Goal: Task Accomplishment & Management: Complete application form

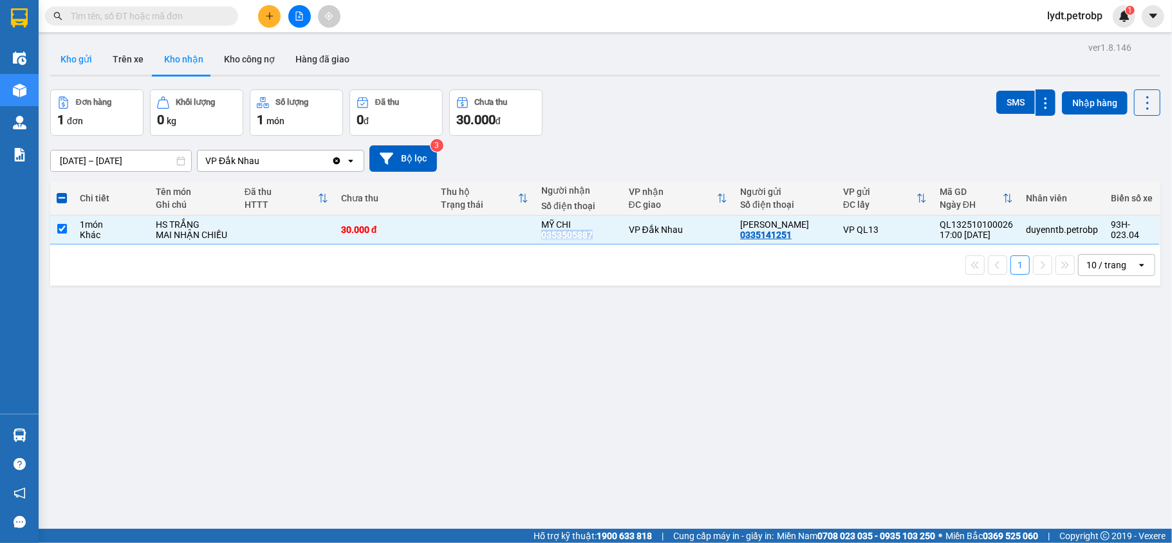
click at [85, 53] on button "Kho gửi" at bounding box center [76, 59] width 52 height 31
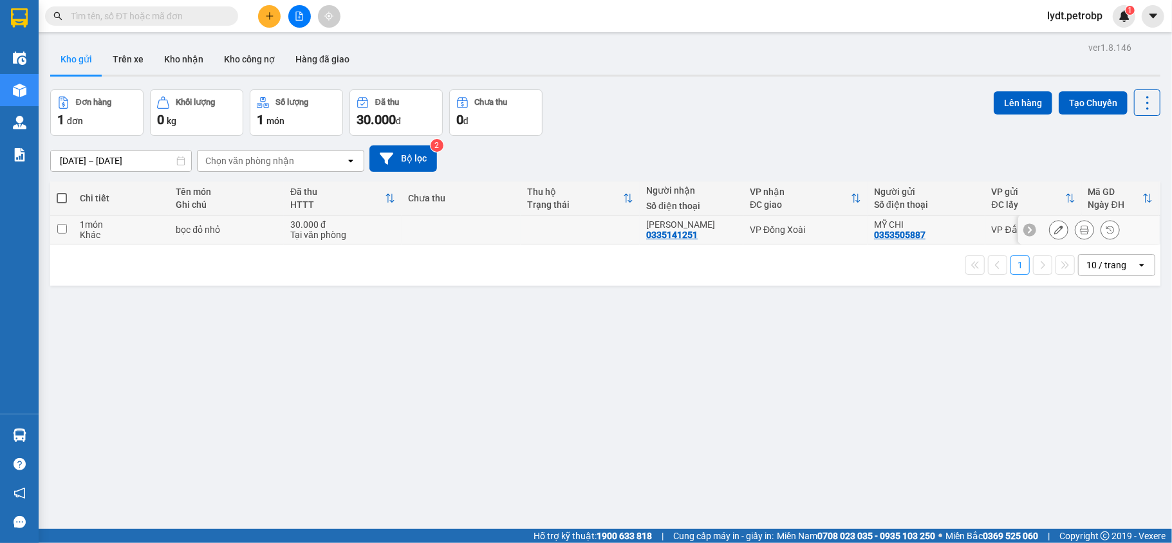
click at [54, 234] on td at bounding box center [61, 230] width 23 height 29
checkbox input "true"
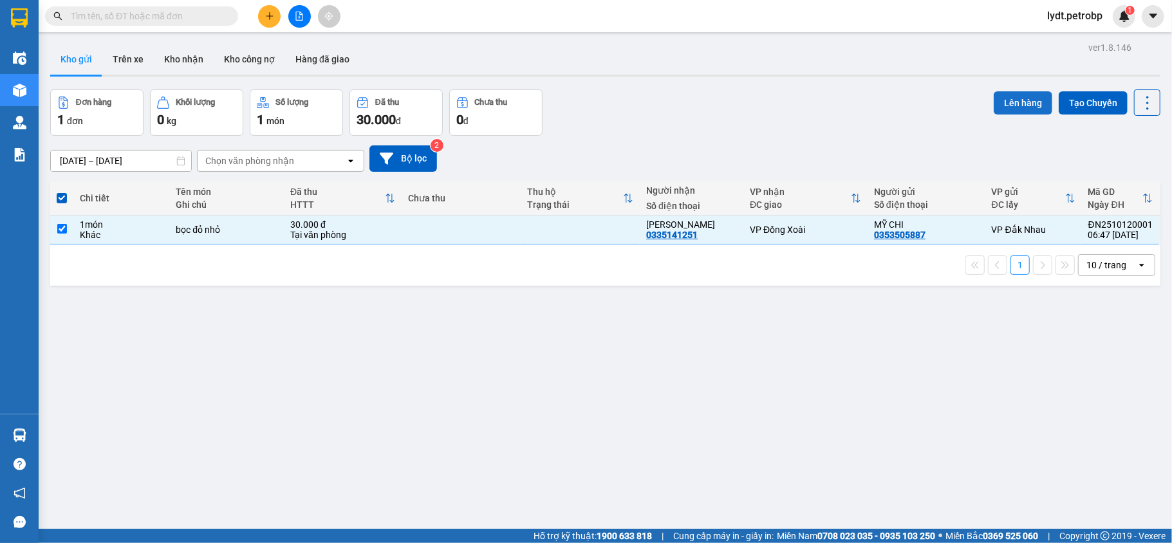
click at [1000, 100] on button "Lên hàng" at bounding box center [1023, 102] width 59 height 23
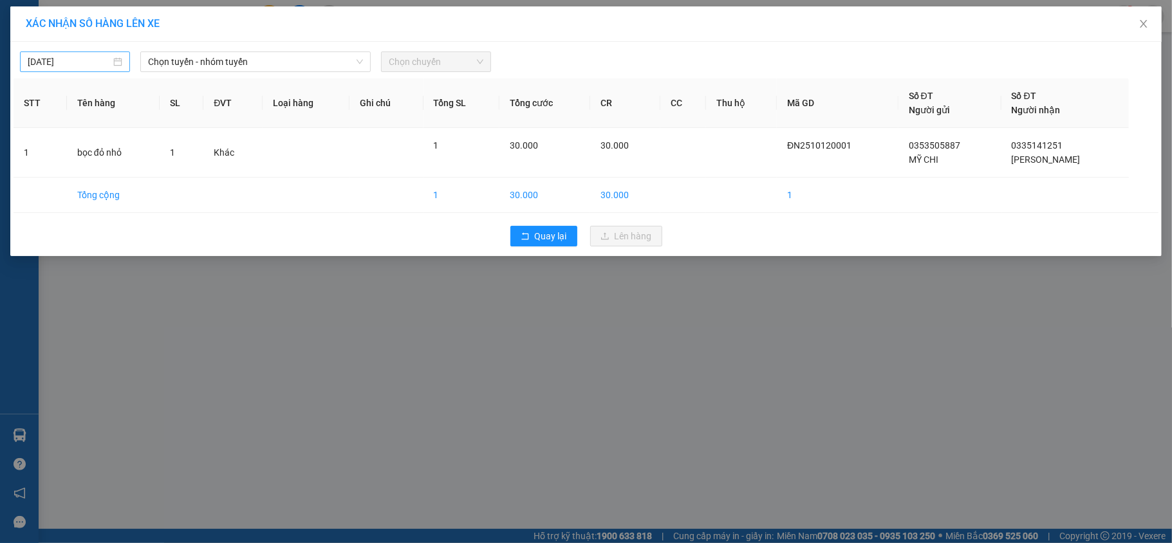
click at [73, 72] on div "[DATE]" at bounding box center [75, 61] width 110 height 21
type input "[DATE]"
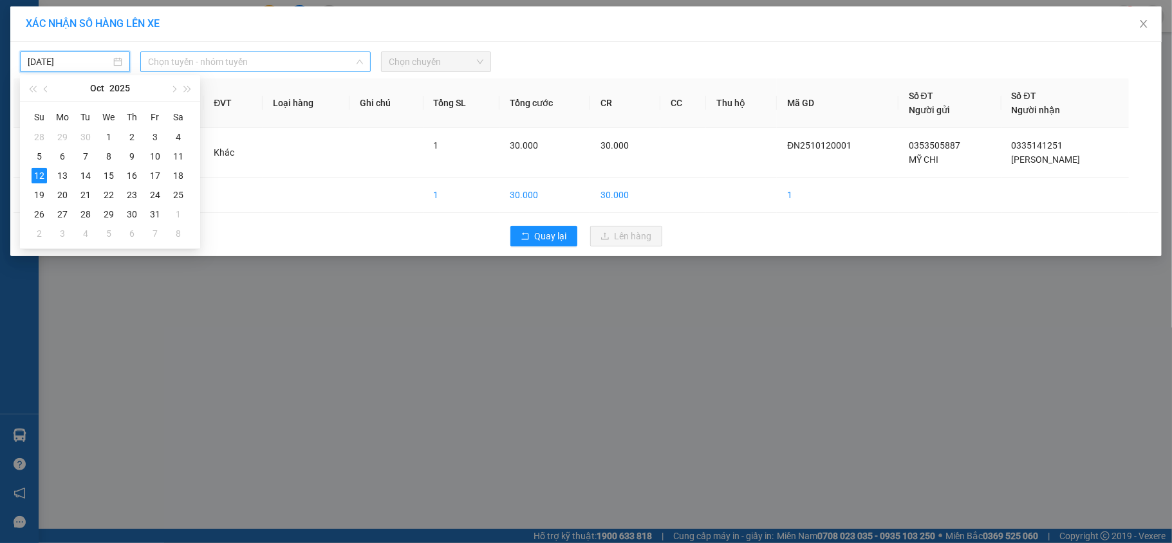
click at [212, 62] on span "Chọn tuyến - nhóm tuyến" at bounding box center [255, 61] width 215 height 19
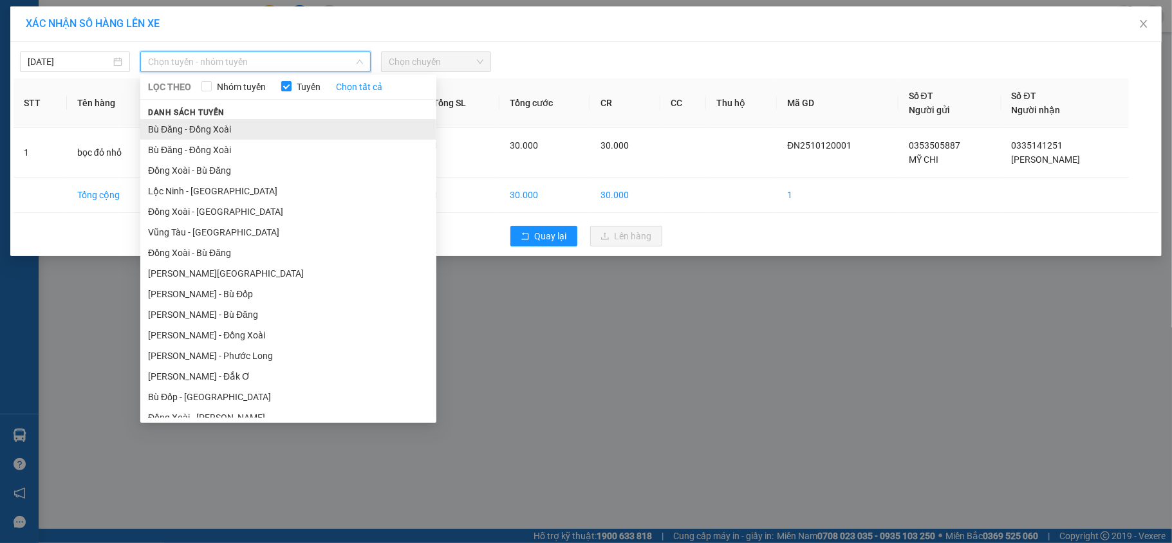
click at [189, 135] on li "Bù Đăng - Đồng Xoài" at bounding box center [288, 129] width 296 height 21
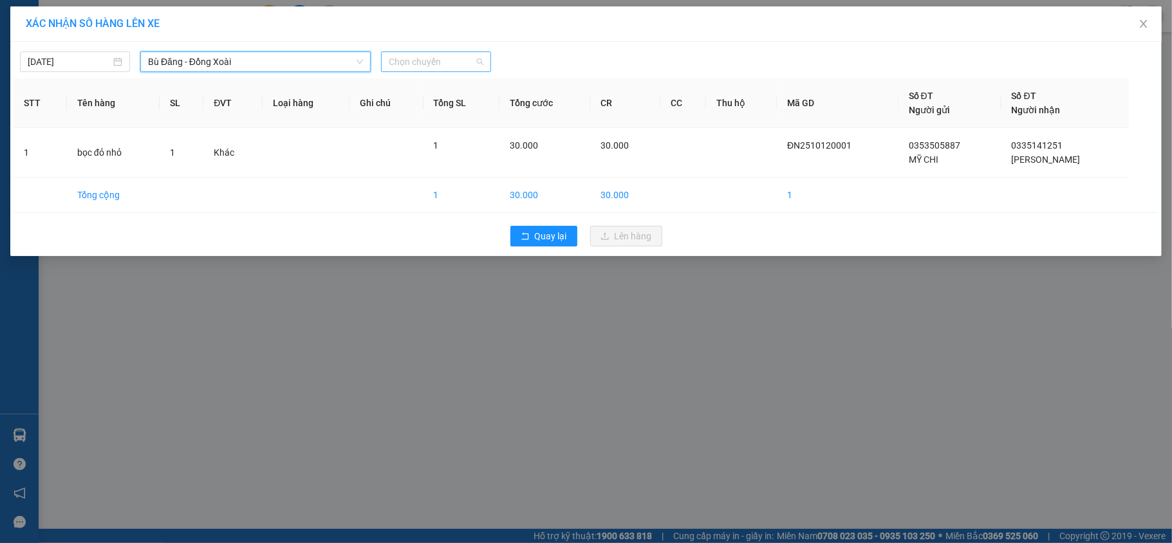
click at [432, 70] on span "Chọn chuyến" at bounding box center [436, 61] width 95 height 19
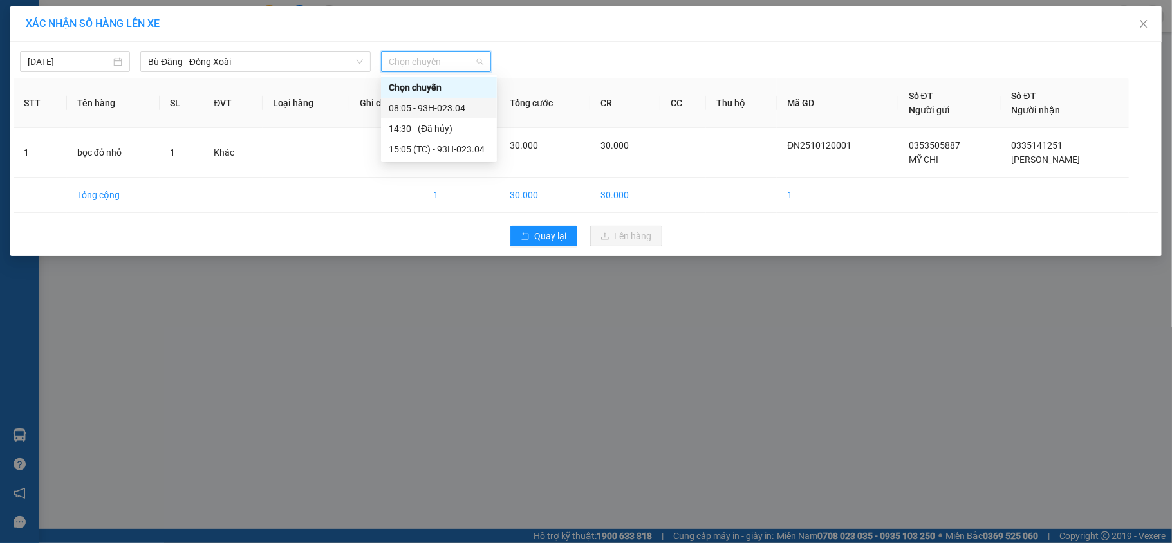
click at [448, 103] on div "08:05 - 93H-023.04" at bounding box center [439, 108] width 100 height 14
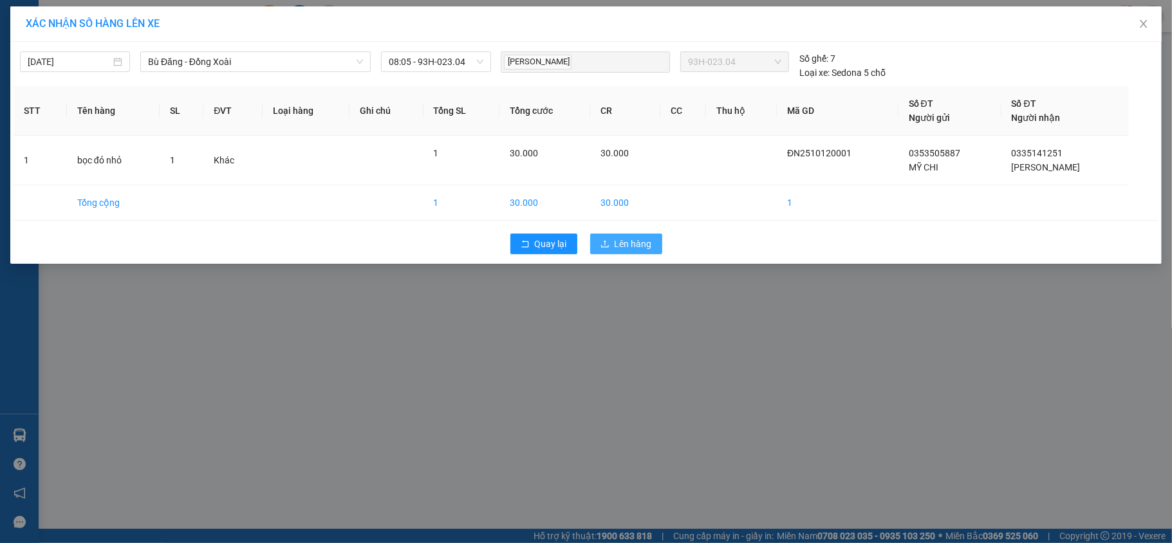
click at [646, 253] on button "Lên hàng" at bounding box center [626, 244] width 72 height 21
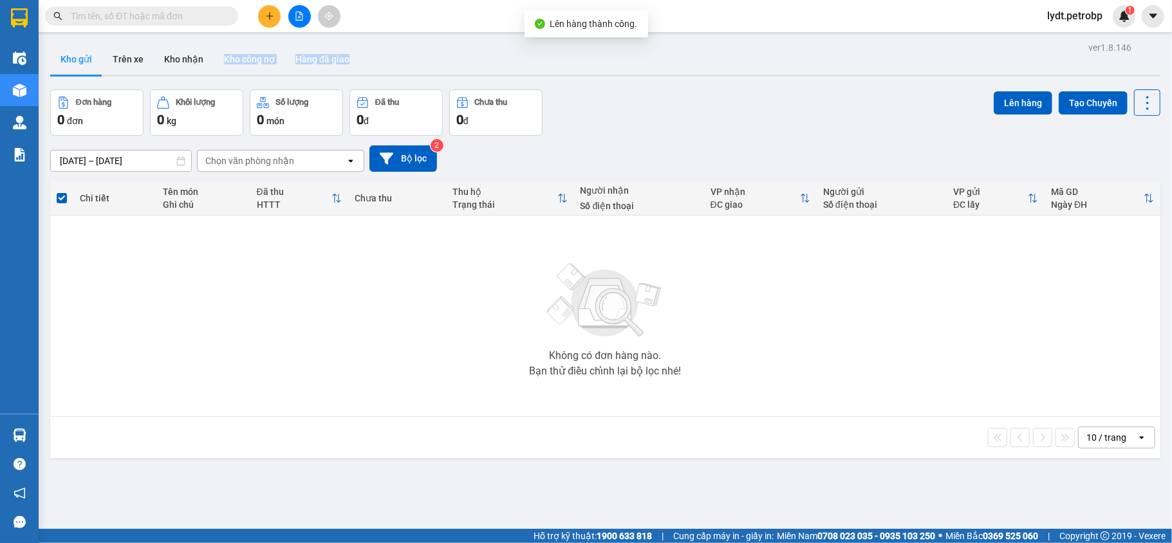
click at [198, 76] on div "Kho gửi Trên xe Kho nhận Kho công nợ Hàng đã giao" at bounding box center [605, 60] width 1110 height 33
click at [181, 47] on button "Kho nhận" at bounding box center [184, 59] width 60 height 31
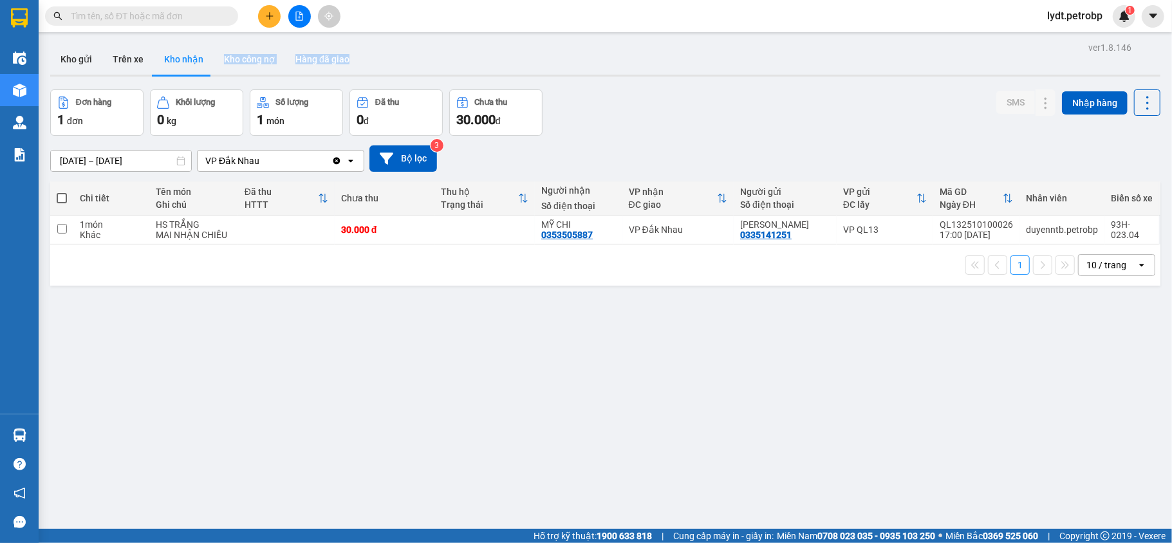
click at [180, 60] on button "Kho nhận" at bounding box center [184, 59] width 60 height 31
click at [546, 66] on div "Kho gửi Trên xe Kho nhận Kho công nợ Hàng đã giao" at bounding box center [605, 61] width 1110 height 34
click at [472, 358] on div "ver 1.8.146 Kho gửi Trên xe Kho nhận Kho công nợ Hàng đã giao Đơn hàng 1 đơn Kh…" at bounding box center [605, 310] width 1120 height 543
click at [129, 163] on input "[DATE] – [DATE]" at bounding box center [121, 161] width 140 height 21
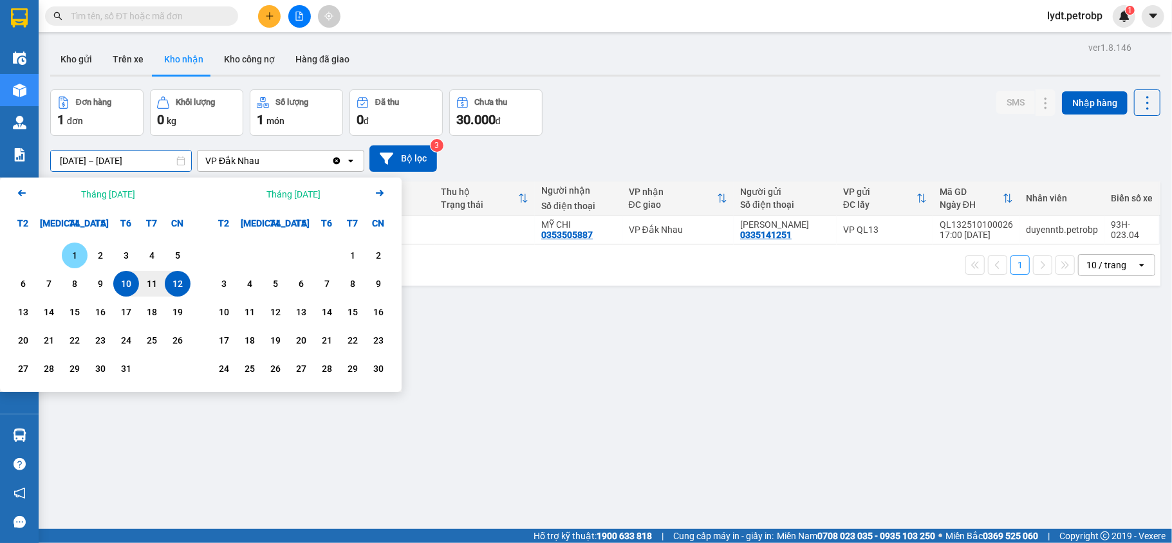
click at [66, 255] on div "1" at bounding box center [75, 255] width 18 height 15
click at [173, 276] on div "12" at bounding box center [178, 283] width 18 height 15
type input "[DATE] – [DATE]"
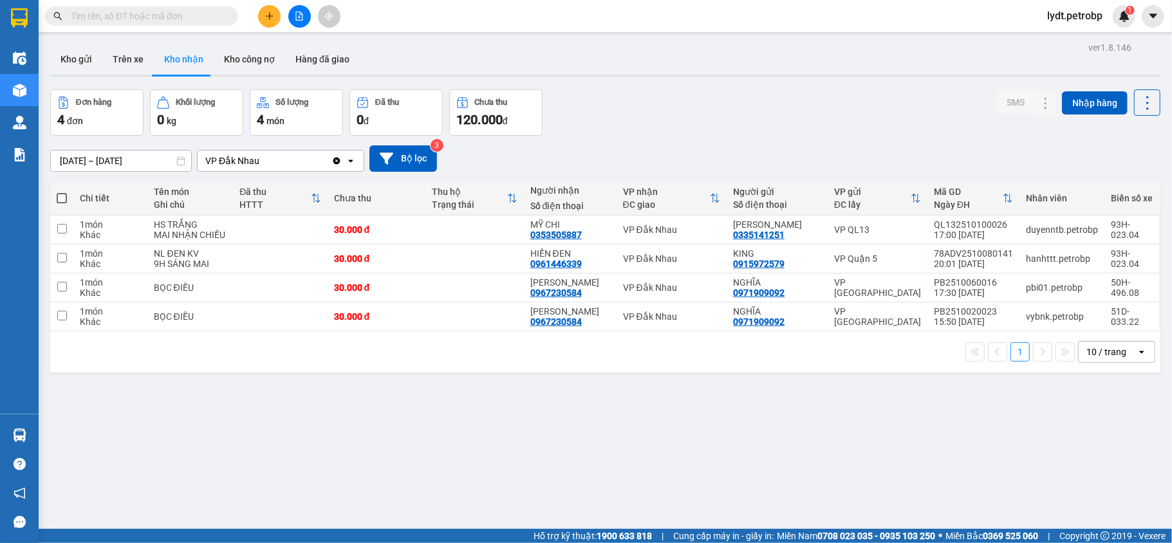
click at [183, 72] on button "Kho nhận" at bounding box center [184, 59] width 60 height 31
click at [264, 26] on button at bounding box center [269, 16] width 23 height 23
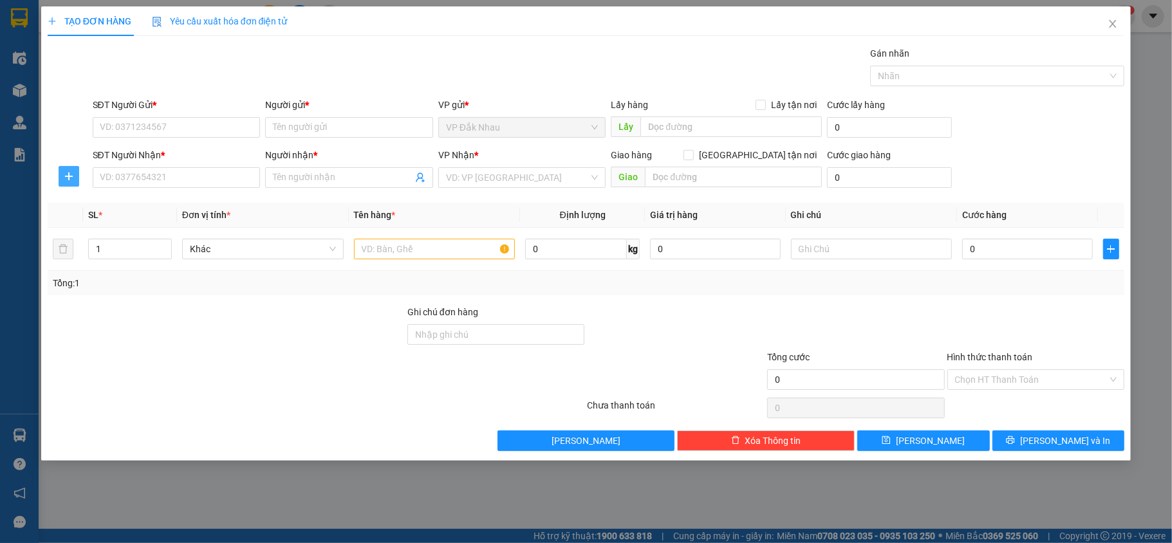
click at [62, 174] on span "plus" at bounding box center [68, 176] width 19 height 10
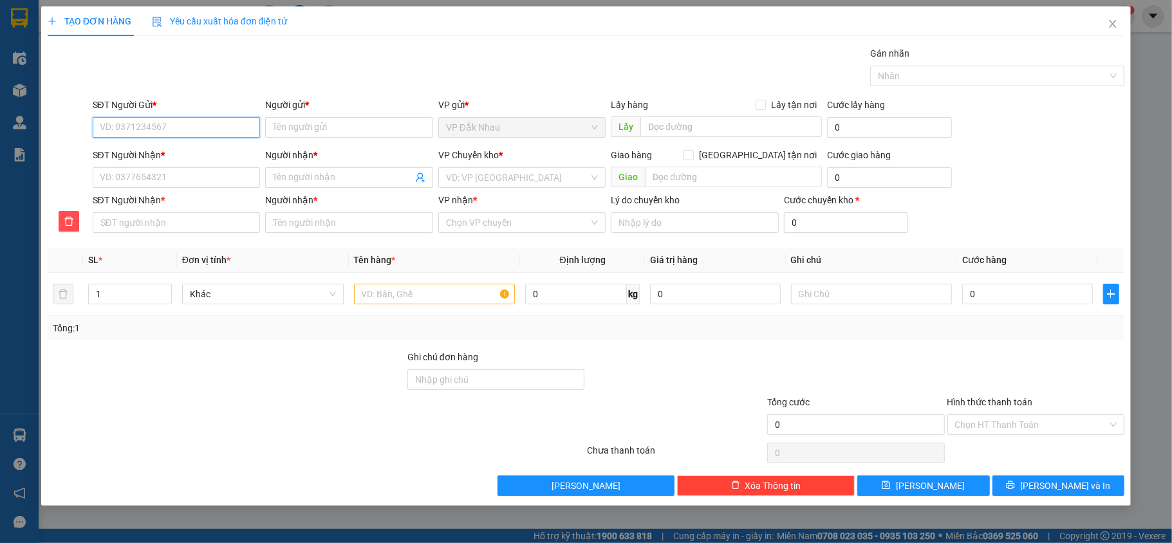
click at [124, 126] on input "SĐT Người Gửi *" at bounding box center [177, 127] width 168 height 21
click at [165, 152] on div "0353505887 - [GEOGRAPHIC_DATA]" at bounding box center [176, 154] width 153 height 14
type input "0353505887"
type input "MỸ CHI"
type input "0335141251"
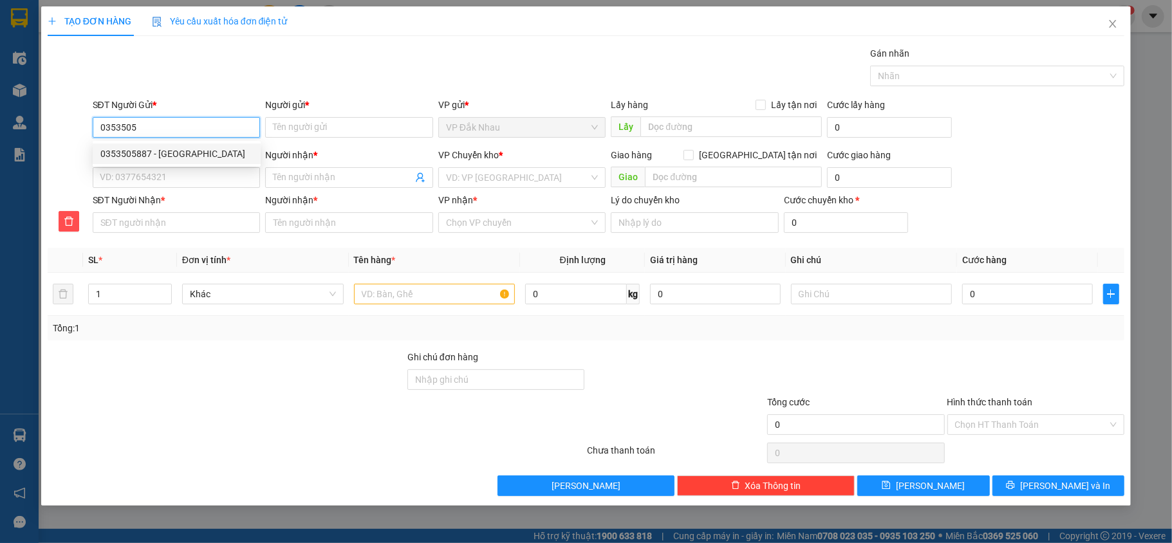
type input "[PERSON_NAME]"
type input "0335141251"
type input "[PERSON_NAME]"
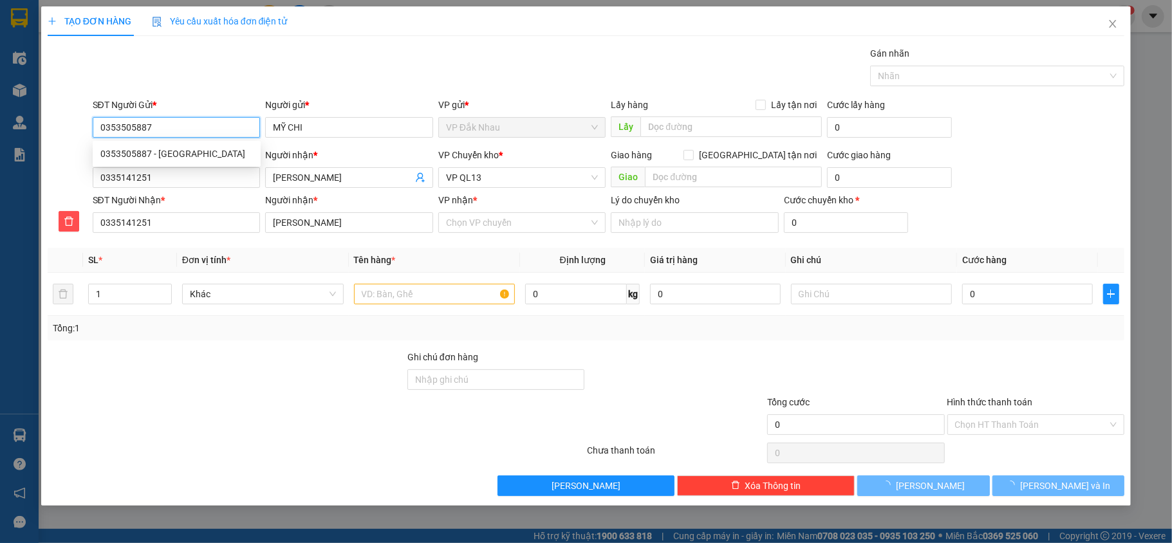
type input "40.000"
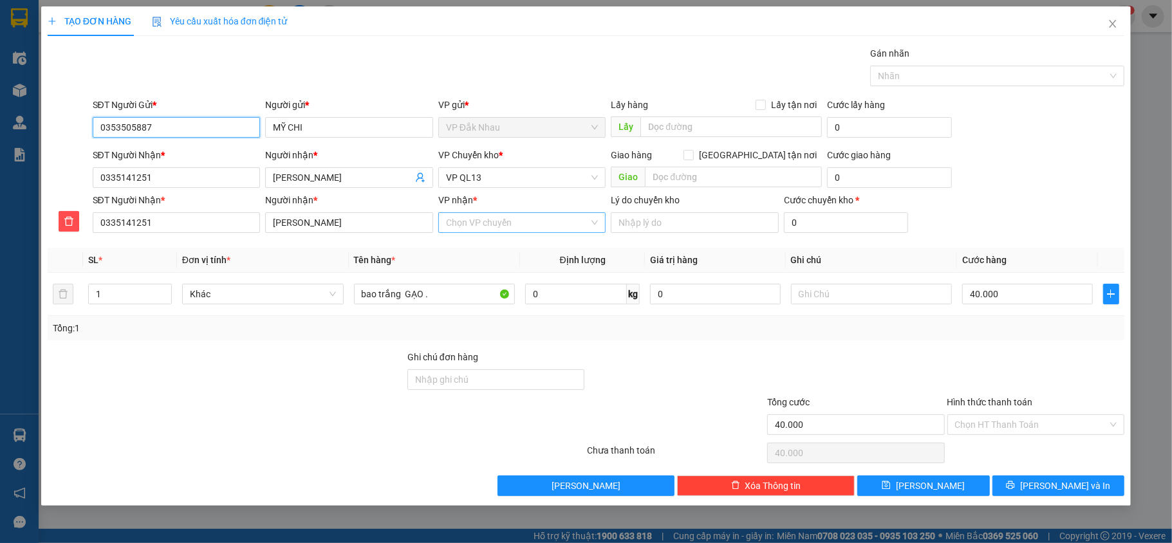
type input "0353505887"
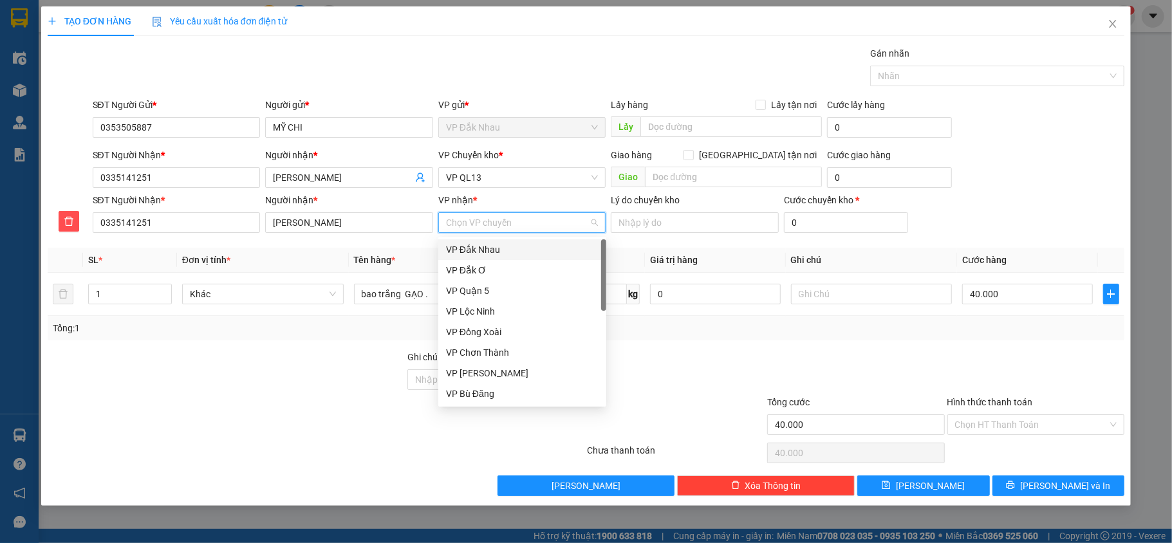
click at [506, 218] on input "VP nhận *" at bounding box center [518, 222] width 144 height 19
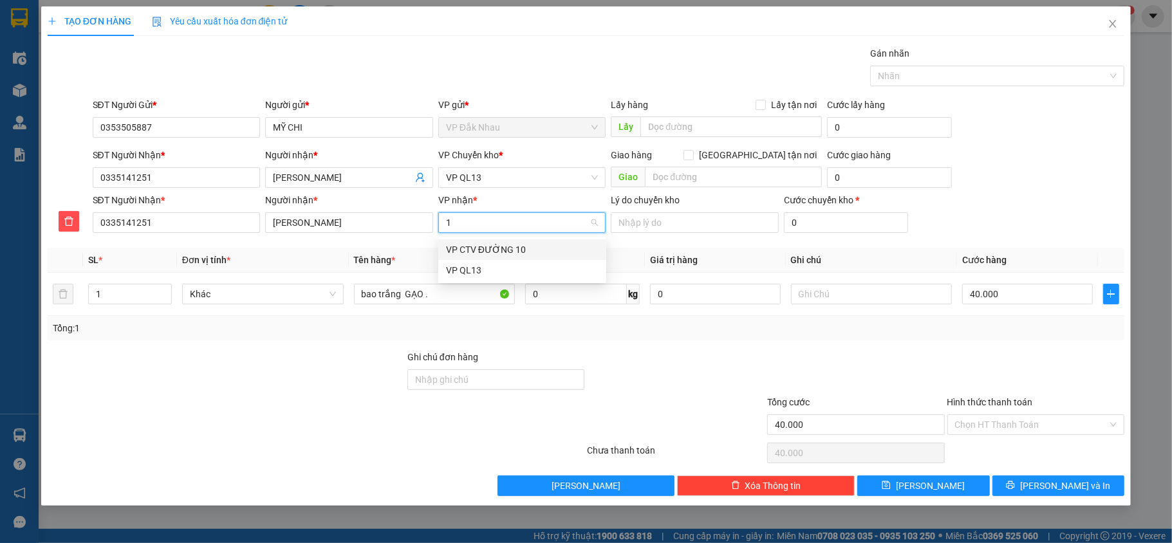
type input "13"
click at [476, 253] on div "VP QL13" at bounding box center [522, 250] width 153 height 14
click at [523, 173] on span "VP QL13" at bounding box center [522, 177] width 153 height 19
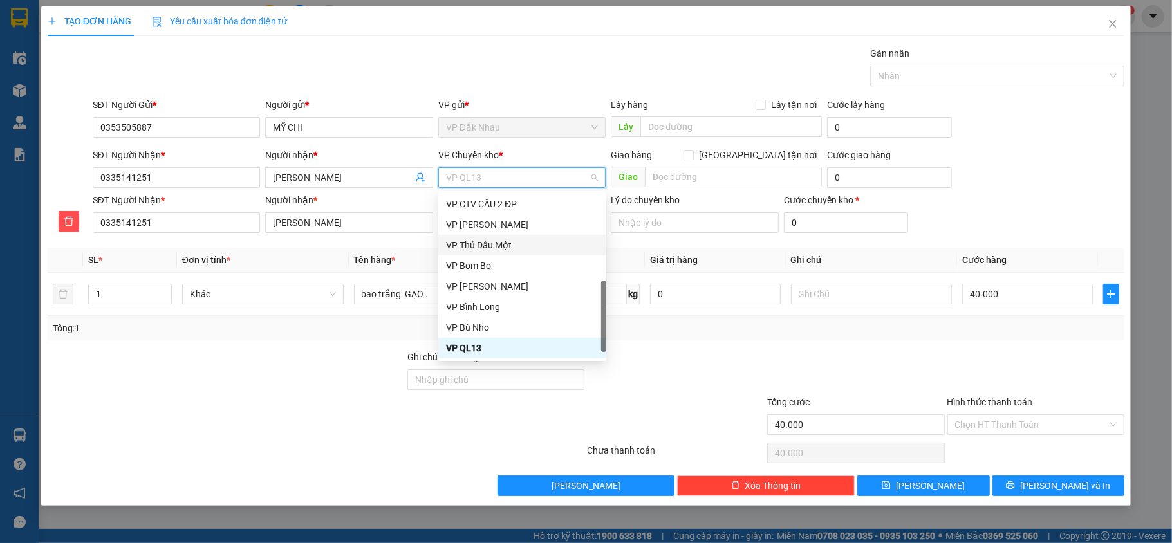
scroll to position [309, 0]
type input "d"
click at [503, 221] on div "VP Đồng Xoài" at bounding box center [522, 225] width 153 height 14
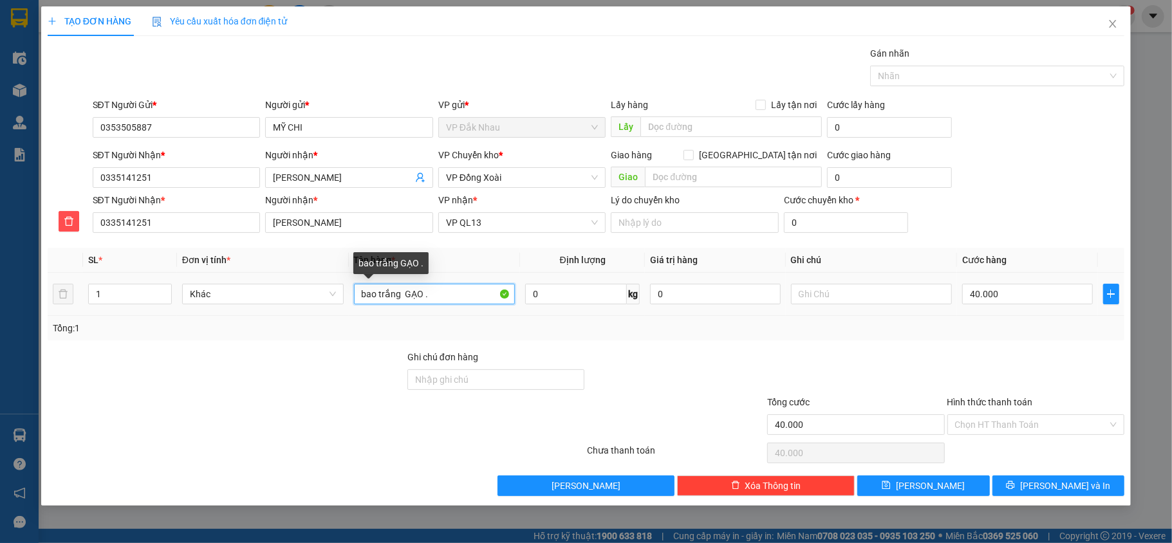
click at [438, 300] on input "bao trắng GẠO ." at bounding box center [435, 294] width 162 height 21
type input "b"
type input "bịch đỏ nhỏ"
click at [1043, 304] on input "40.000" at bounding box center [1027, 294] width 130 height 21
type input "0"
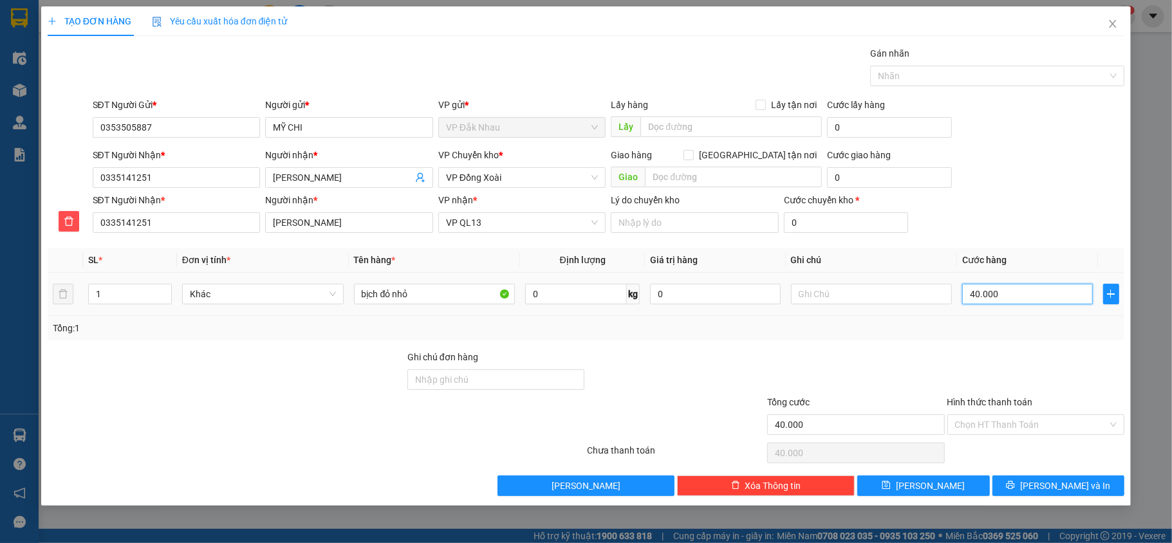
type input "0"
type input "3"
type input "030"
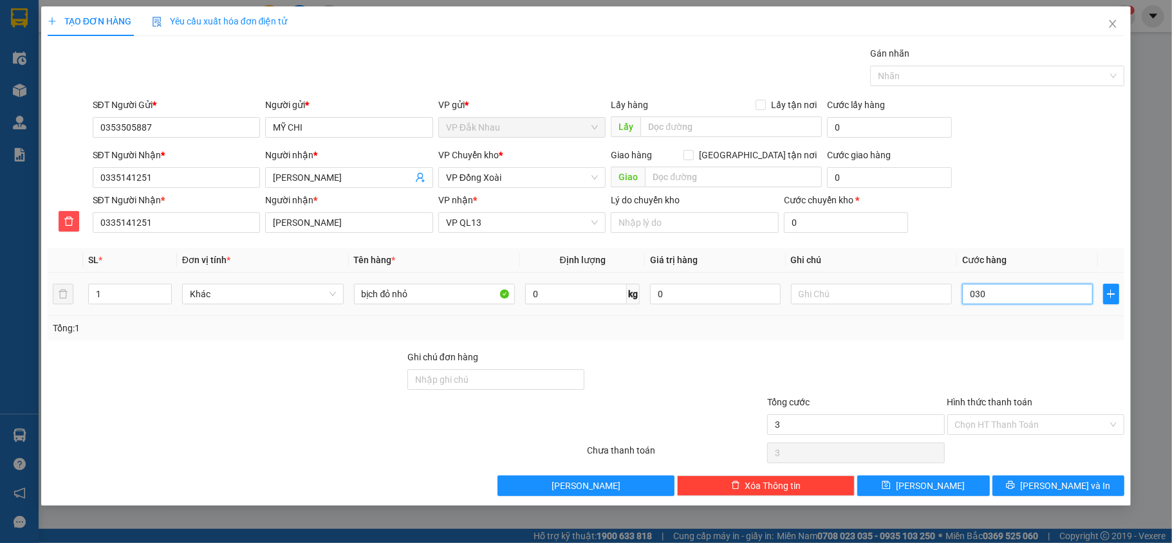
type input "30"
type input "030"
type input "30.000"
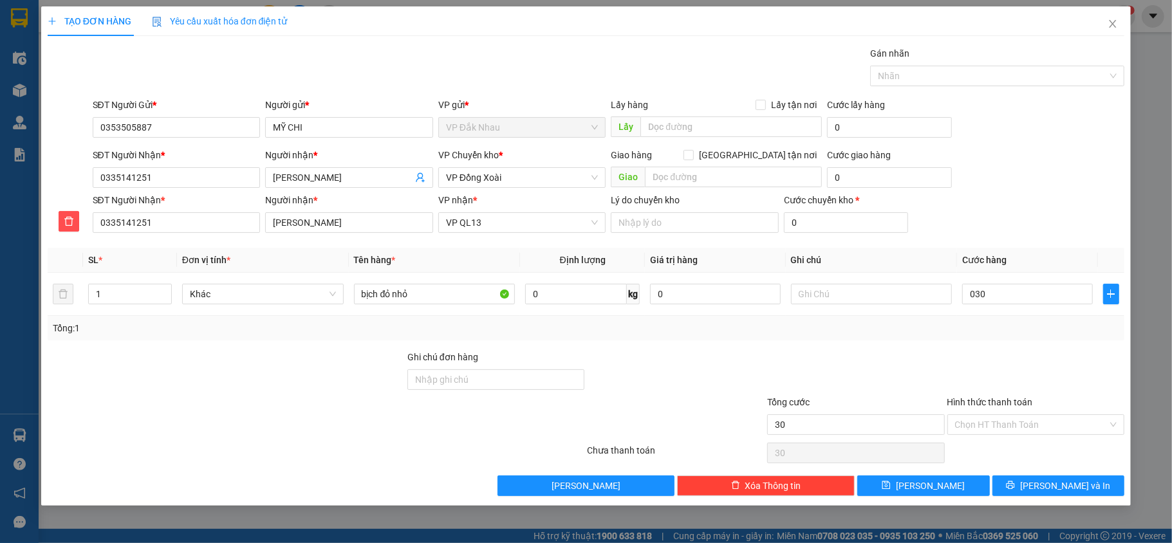
type input "30.000"
click at [804, 411] on div "Tổng cước" at bounding box center [856, 404] width 178 height 19
click at [1000, 418] on input "Hình thức thanh toán" at bounding box center [1031, 424] width 153 height 19
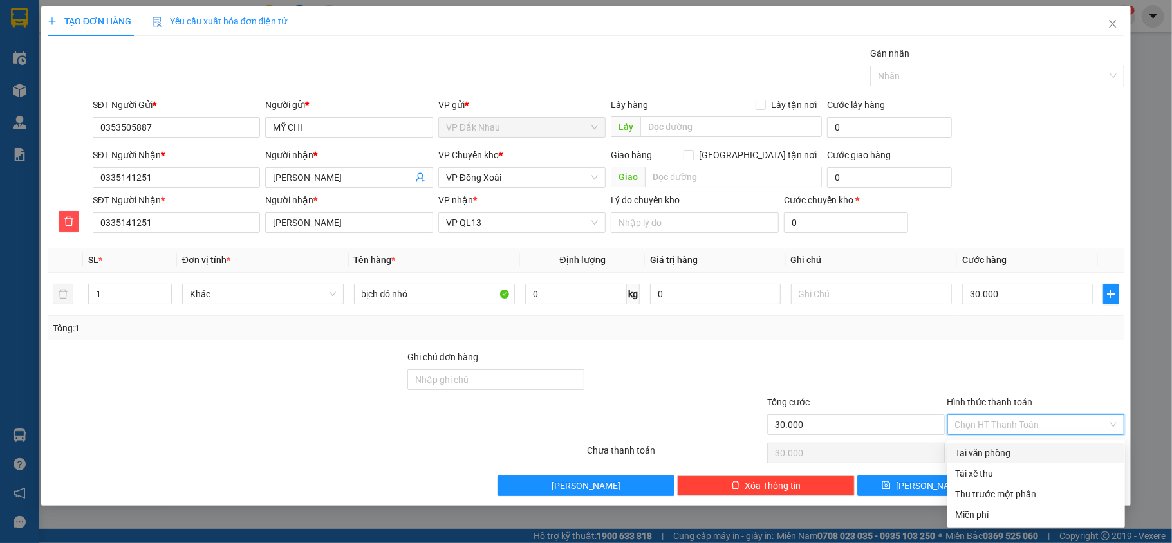
click at [985, 448] on div "Tại văn phòng" at bounding box center [1036, 453] width 162 height 14
type input "0"
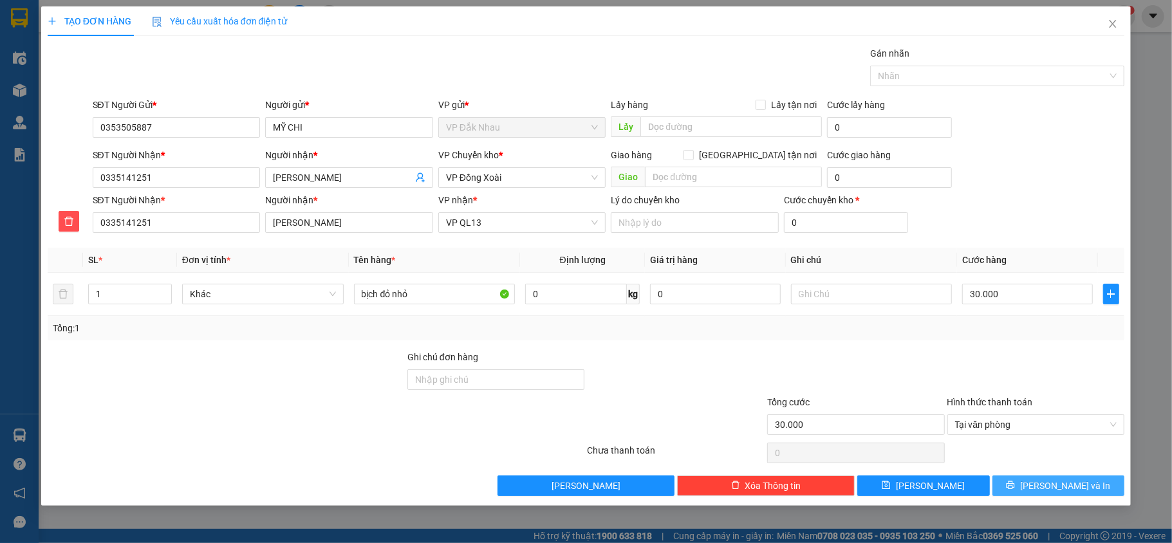
click at [1053, 489] on span "[PERSON_NAME] và In" at bounding box center [1065, 486] width 90 height 14
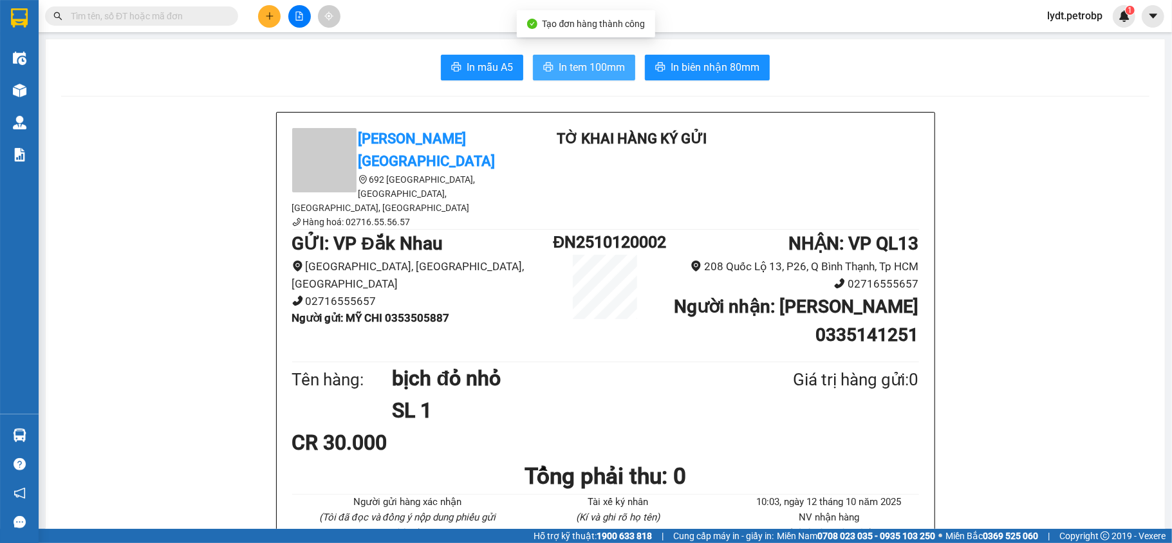
click at [578, 70] on span "In tem 100mm" at bounding box center [592, 67] width 66 height 16
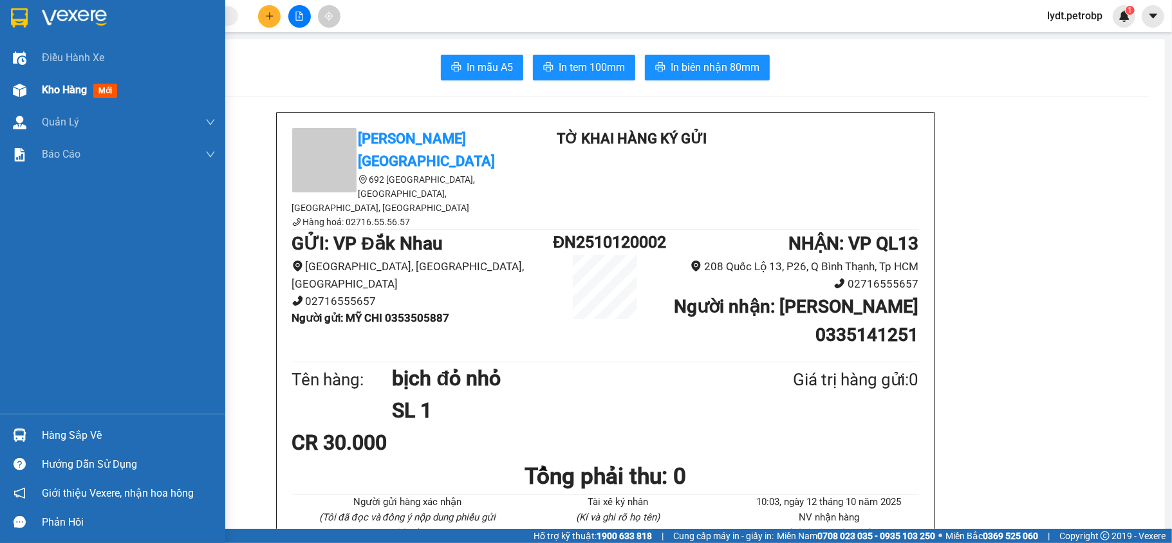
click at [139, 77] on div "Kho hàng mới" at bounding box center [129, 90] width 174 height 32
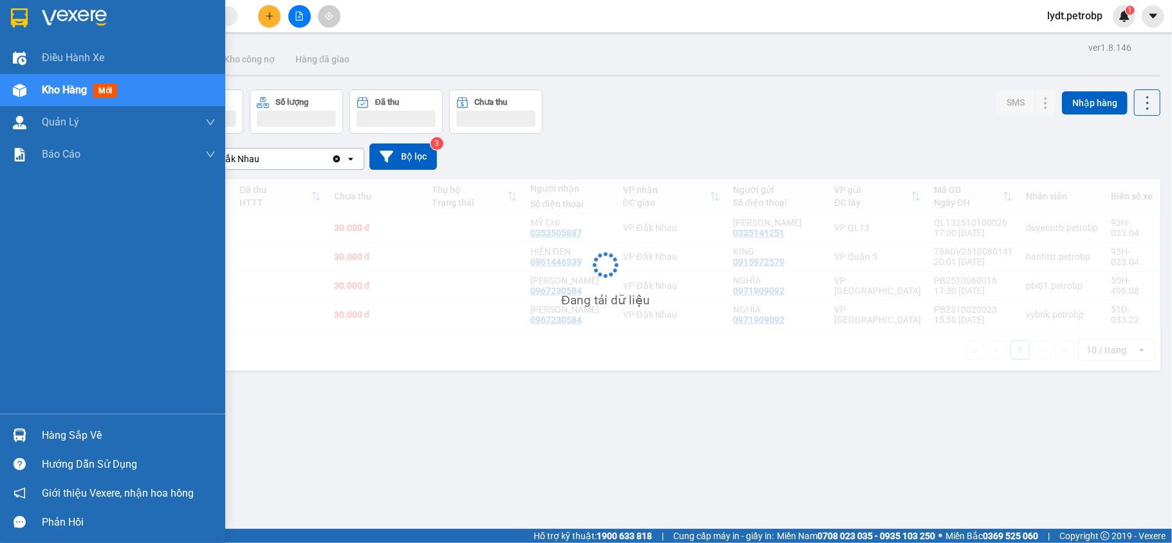
click at [124, 101] on div "Kho hàng mới" at bounding box center [129, 90] width 174 height 32
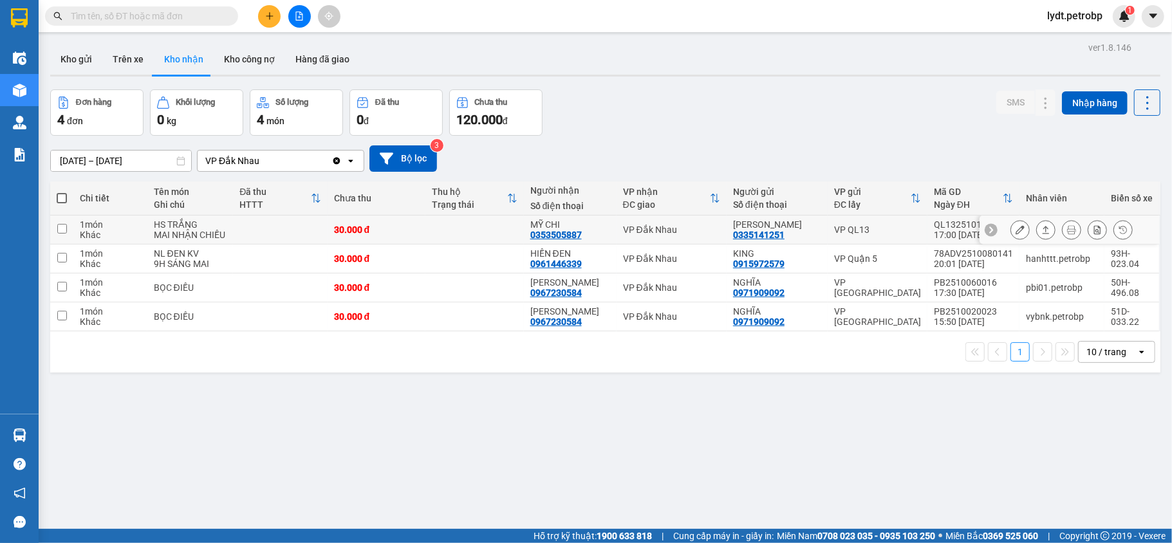
click at [1037, 225] on button at bounding box center [1046, 230] width 18 height 23
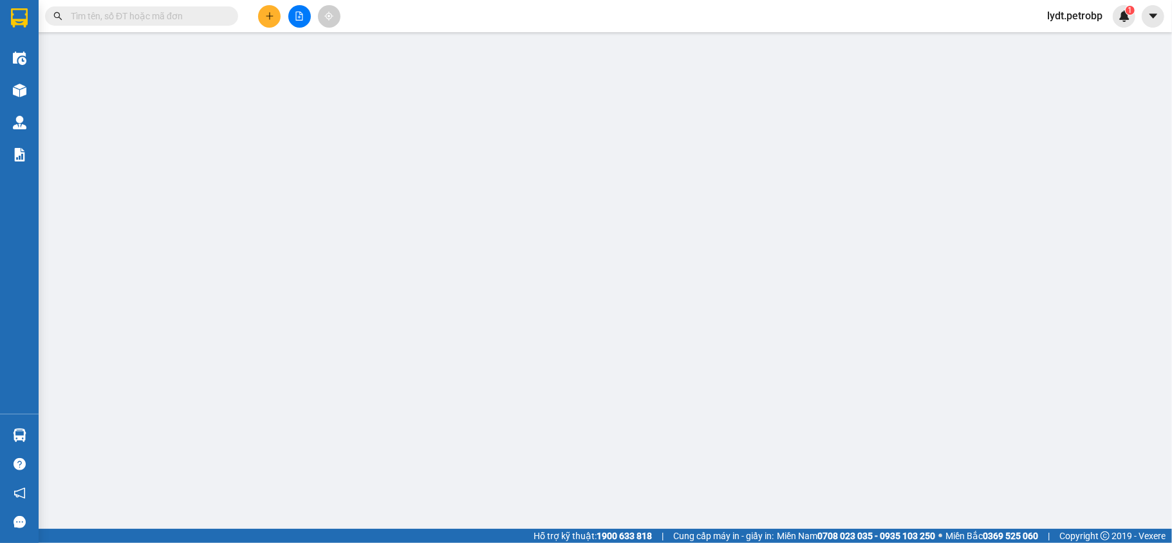
type input "0335141251"
type input "[PERSON_NAME]"
type input "0353505887"
type input "MỸ CHI"
type input "30.000"
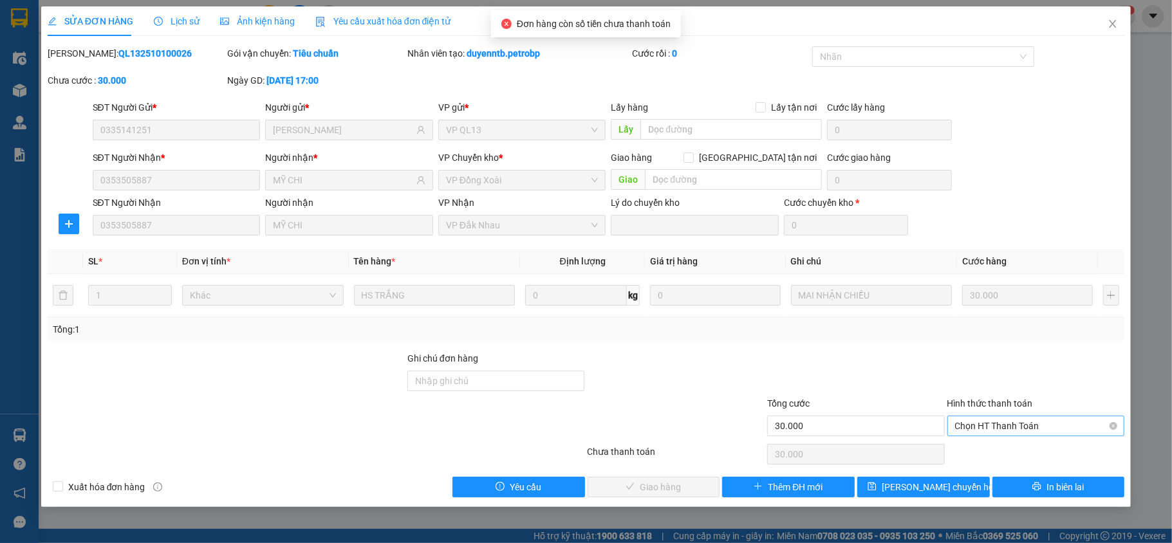
click at [1026, 430] on span "Chọn HT Thanh Toán" at bounding box center [1036, 425] width 162 height 19
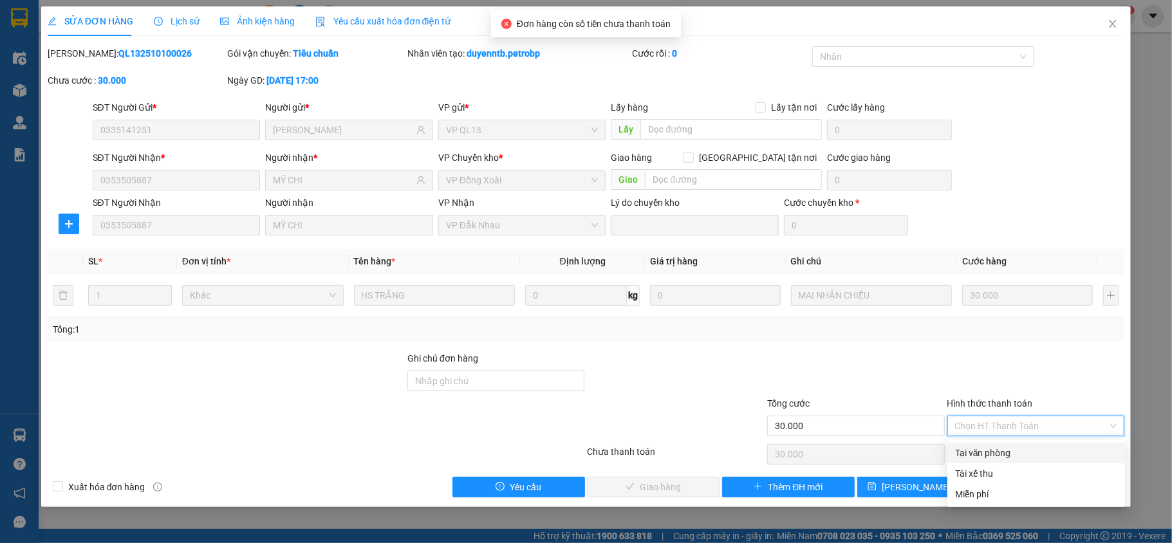
click at [977, 451] on div "Tại văn phòng" at bounding box center [1036, 453] width 162 height 14
type input "0"
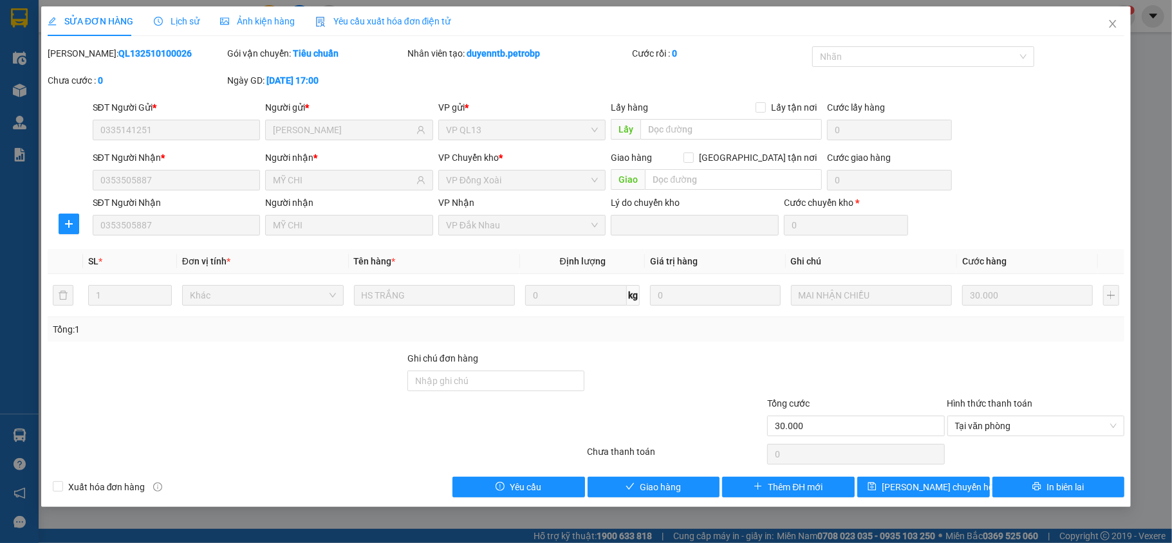
click at [669, 477] on div "Total Paid Fee 0 Total UnPaid Fee 30.000 Cash Collection Total Fee Mã ĐH: QL132…" at bounding box center [586, 271] width 1077 height 451
click at [654, 483] on span "Giao hàng" at bounding box center [660, 487] width 41 height 14
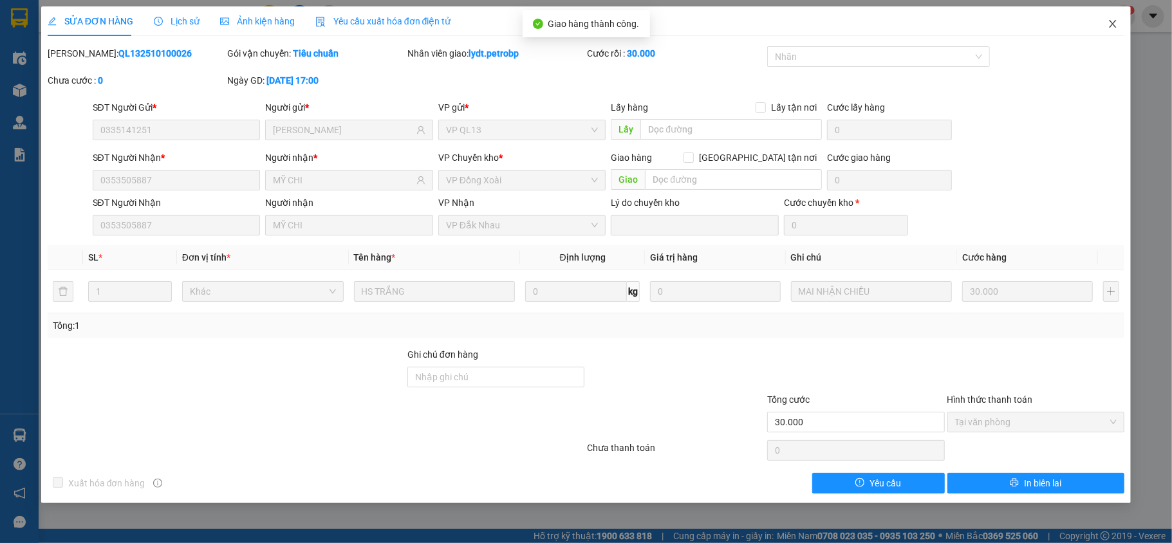
click at [1112, 29] on icon "close" at bounding box center [1113, 24] width 10 height 10
